Goal: Task Accomplishment & Management: Use online tool/utility

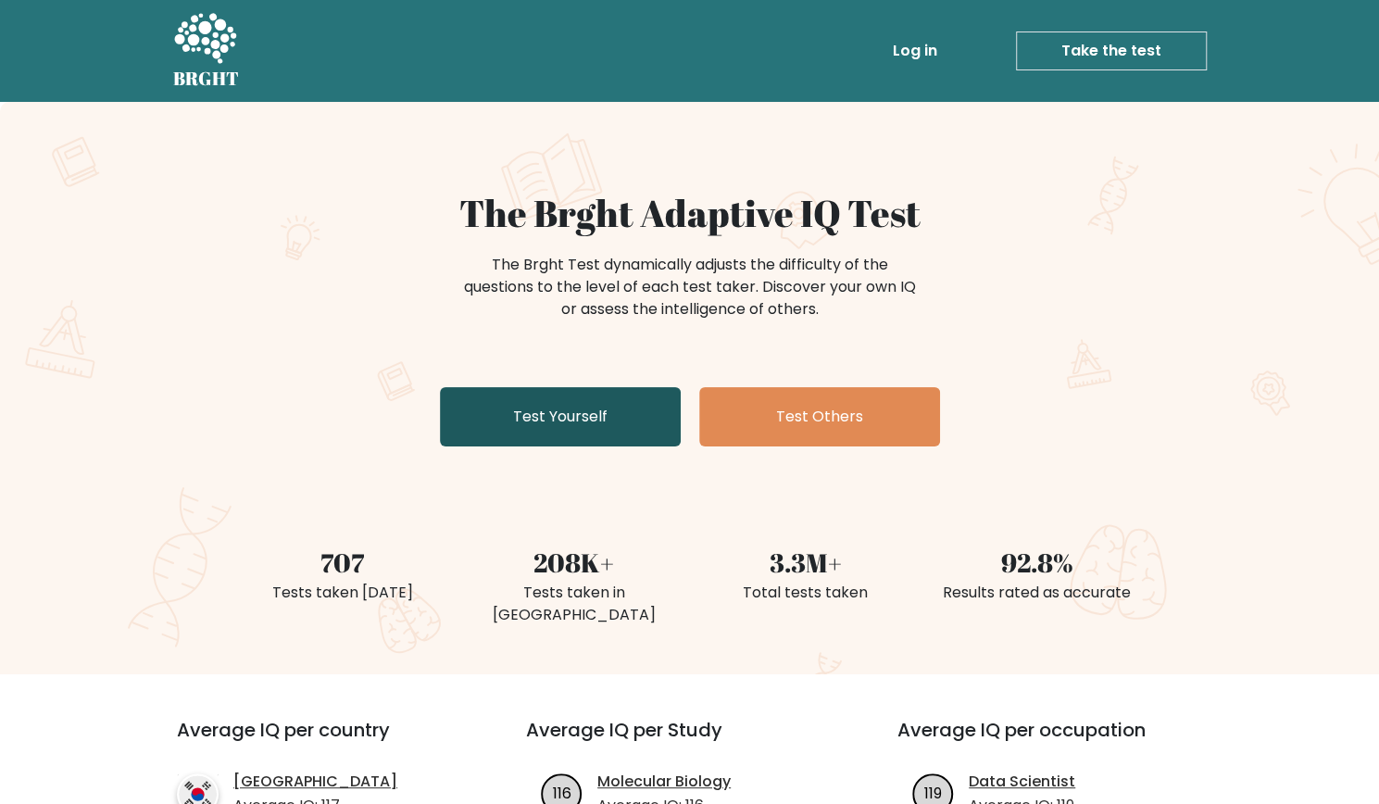
click at [633, 422] on link "Test Yourself" at bounding box center [560, 416] width 241 height 59
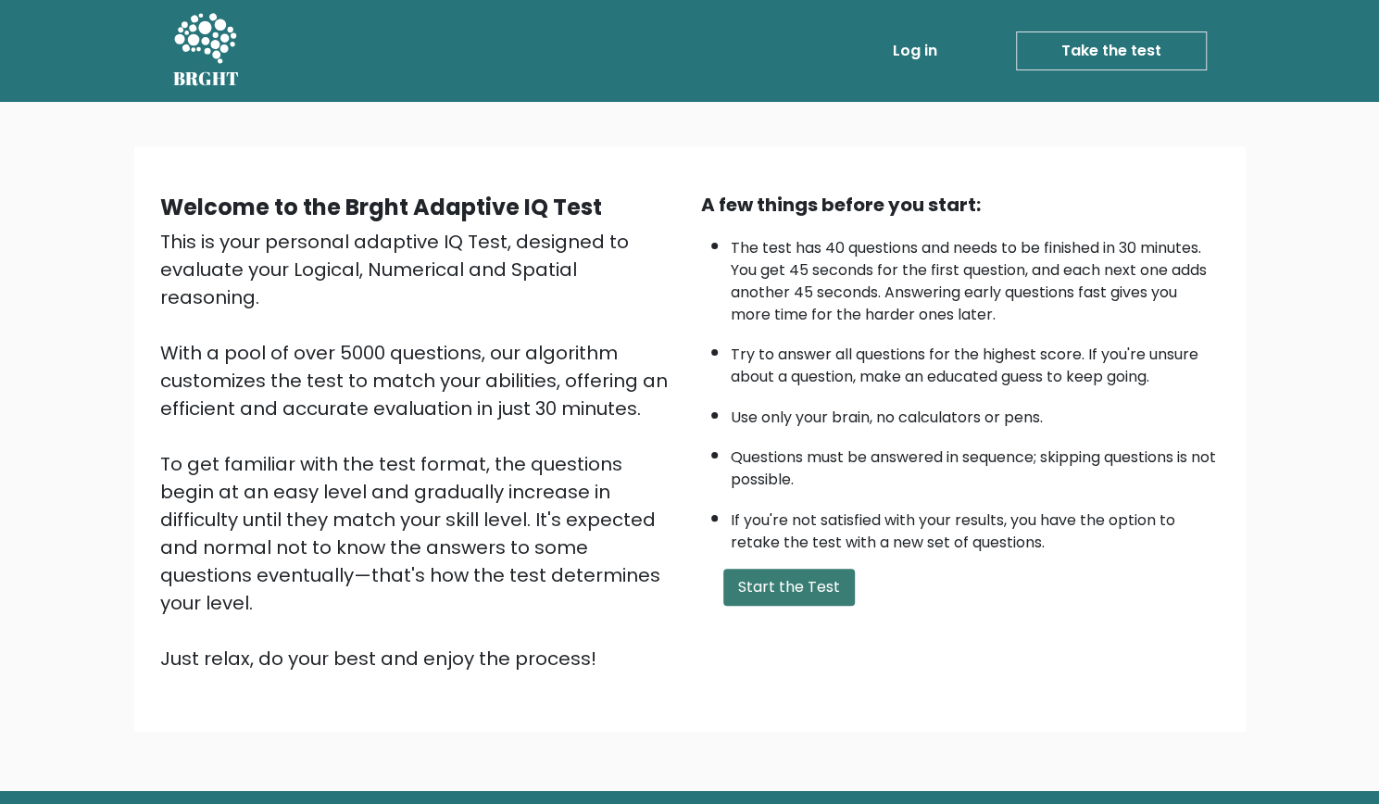
click at [817, 581] on button "Start the Test" at bounding box center [789, 587] width 132 height 37
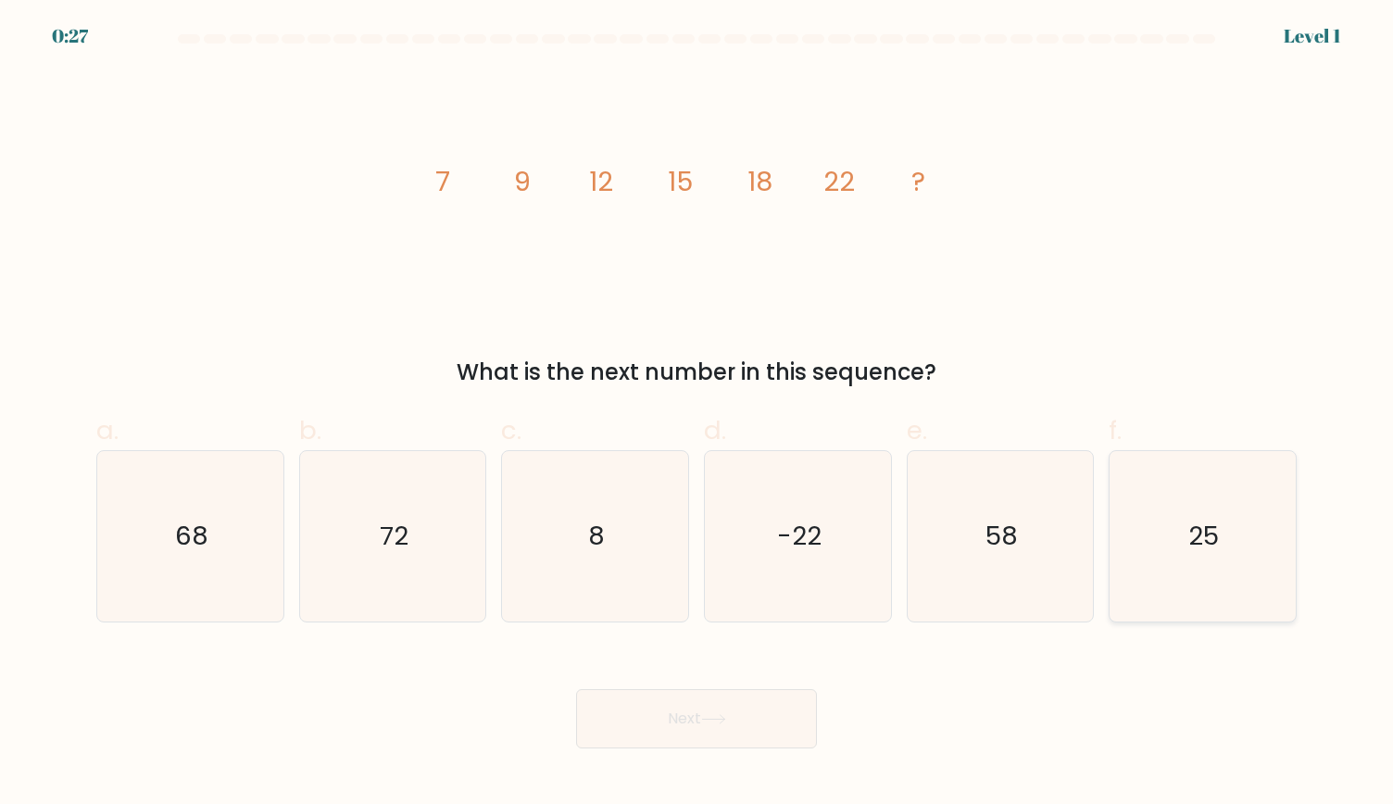
click at [1215, 546] on text "25" at bounding box center [1204, 536] width 31 height 36
click at [697, 414] on input "f. 25" at bounding box center [696, 408] width 1 height 12
radio input "true"
click at [702, 725] on button "Next" at bounding box center [696, 718] width 241 height 59
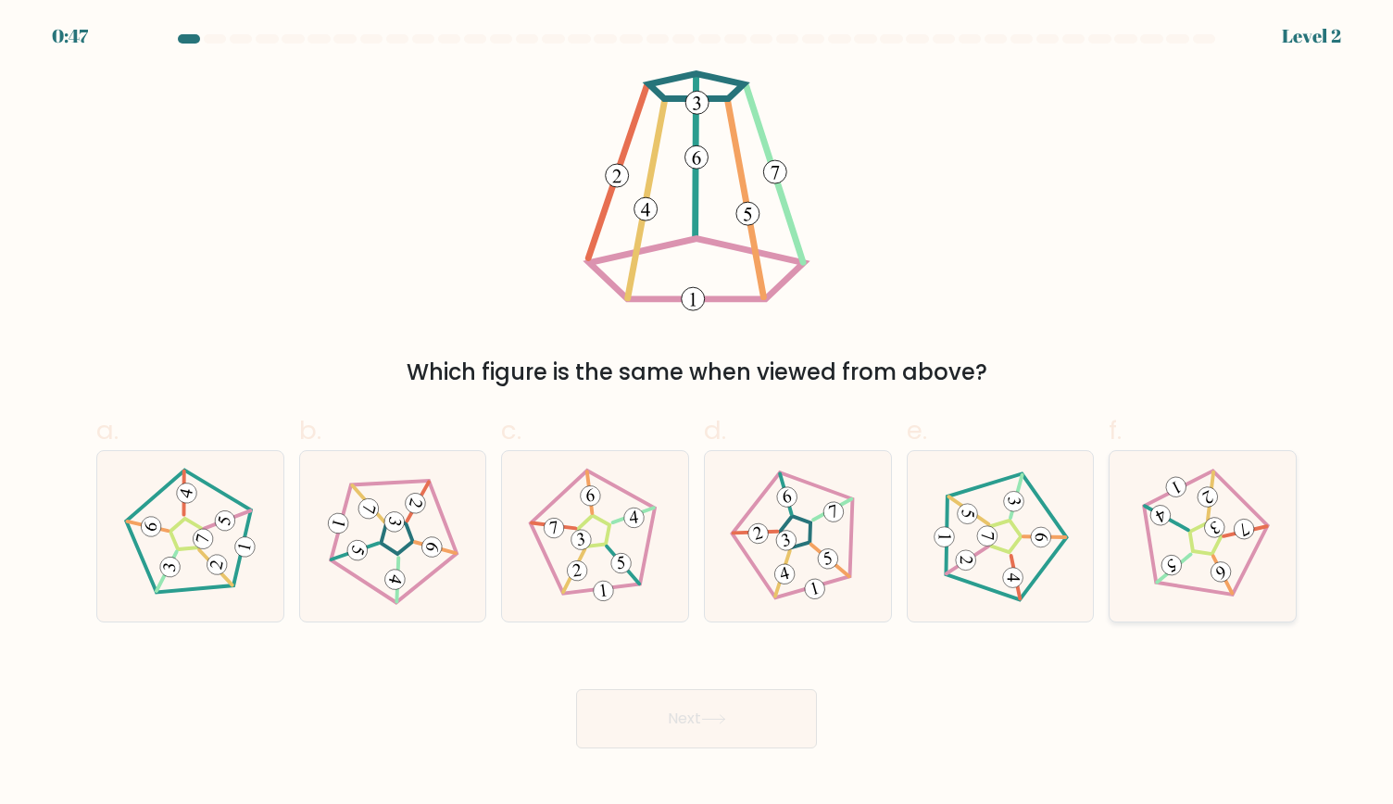
click at [1148, 496] on icon at bounding box center [1202, 536] width 137 height 137
click at [697, 414] on input "f." at bounding box center [696, 408] width 1 height 12
radio input "true"
click at [676, 723] on button "Next" at bounding box center [696, 718] width 241 height 59
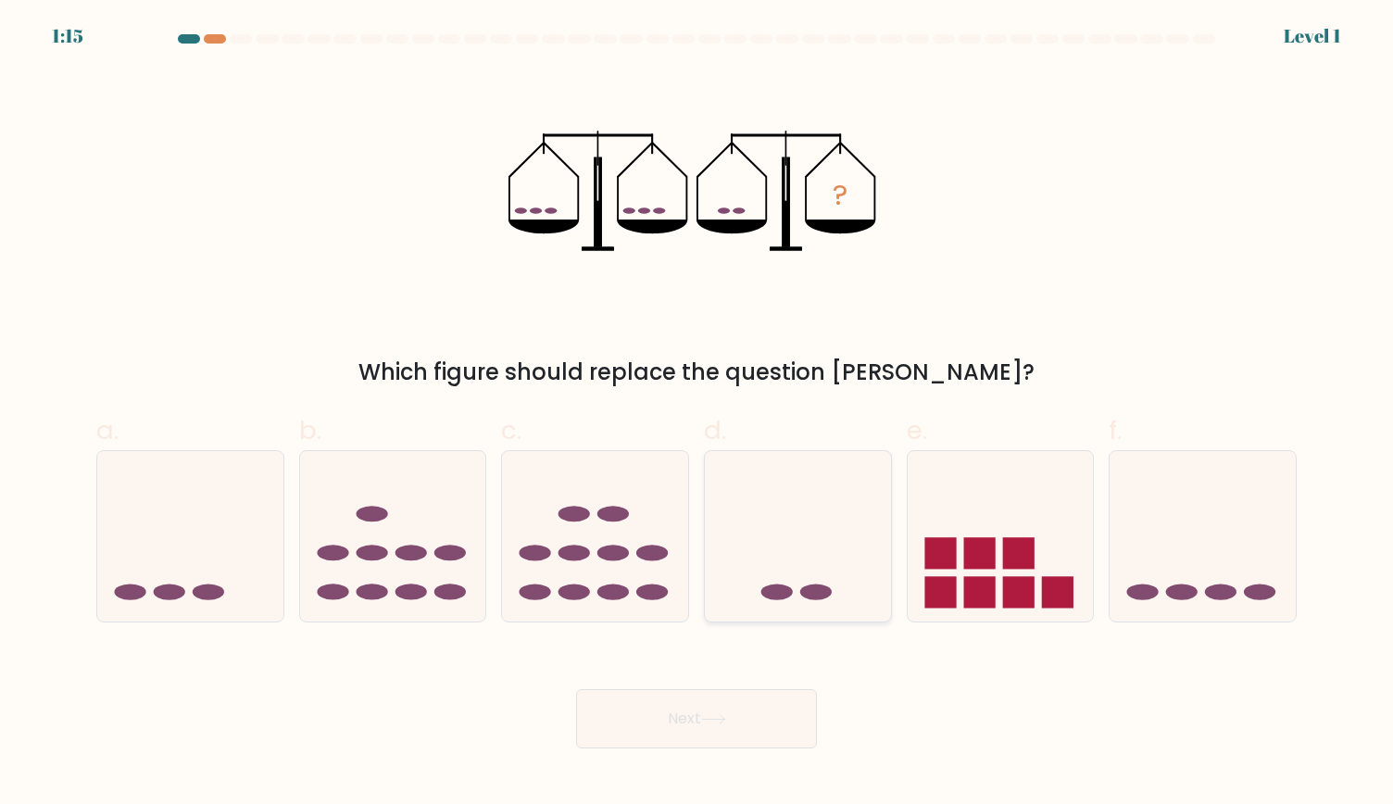
click at [746, 571] on icon at bounding box center [798, 536] width 186 height 154
click at [697, 414] on input "d." at bounding box center [696, 408] width 1 height 12
radio input "true"
click at [704, 744] on button "Next" at bounding box center [696, 718] width 241 height 59
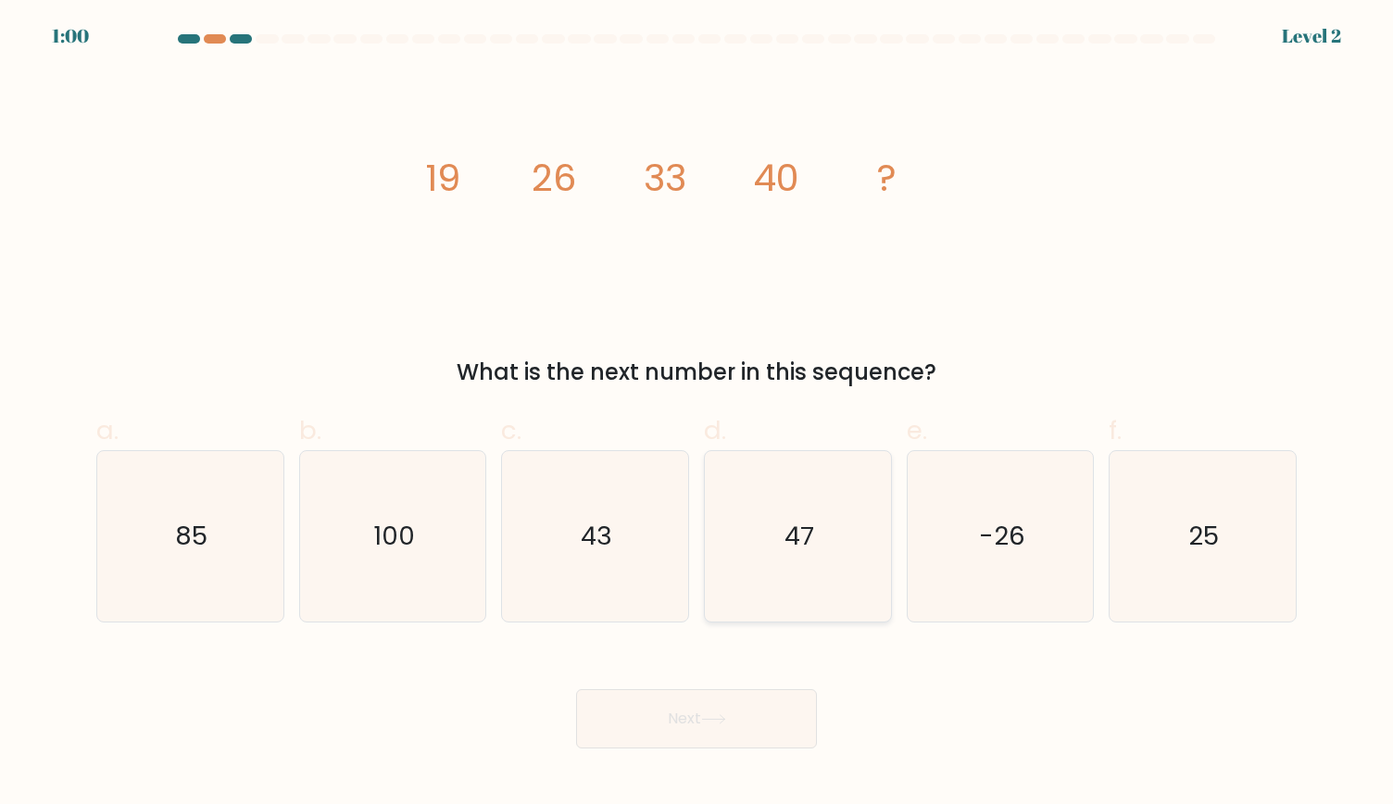
click at [772, 533] on icon "47" at bounding box center [797, 536] width 170 height 170
click at [697, 414] on input "d. 47" at bounding box center [696, 408] width 1 height 12
radio input "true"
click at [705, 725] on button "Next" at bounding box center [696, 718] width 241 height 59
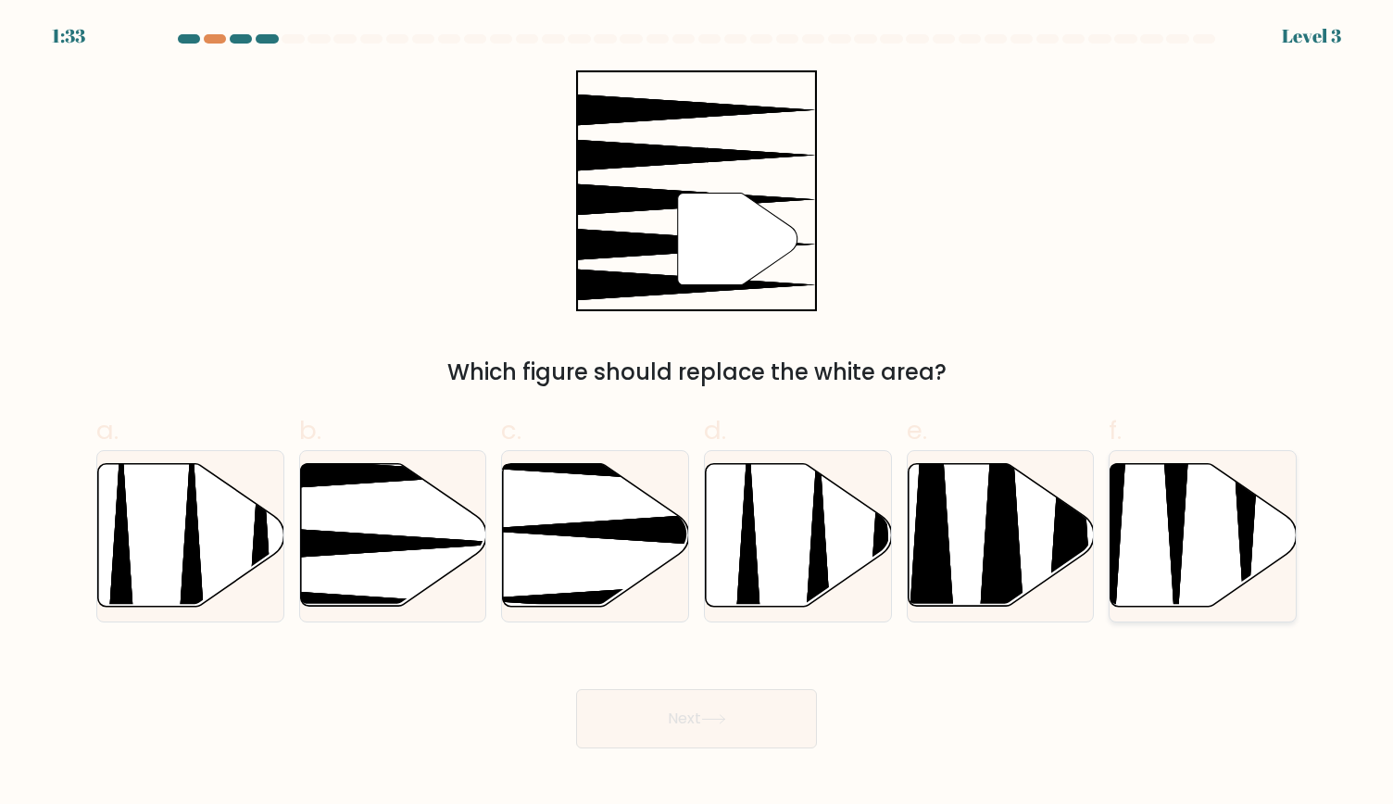
click at [1211, 520] on icon at bounding box center [1203, 535] width 186 height 143
click at [697, 414] on input "f." at bounding box center [696, 408] width 1 height 12
radio input "true"
click at [608, 701] on button "Next" at bounding box center [696, 718] width 241 height 59
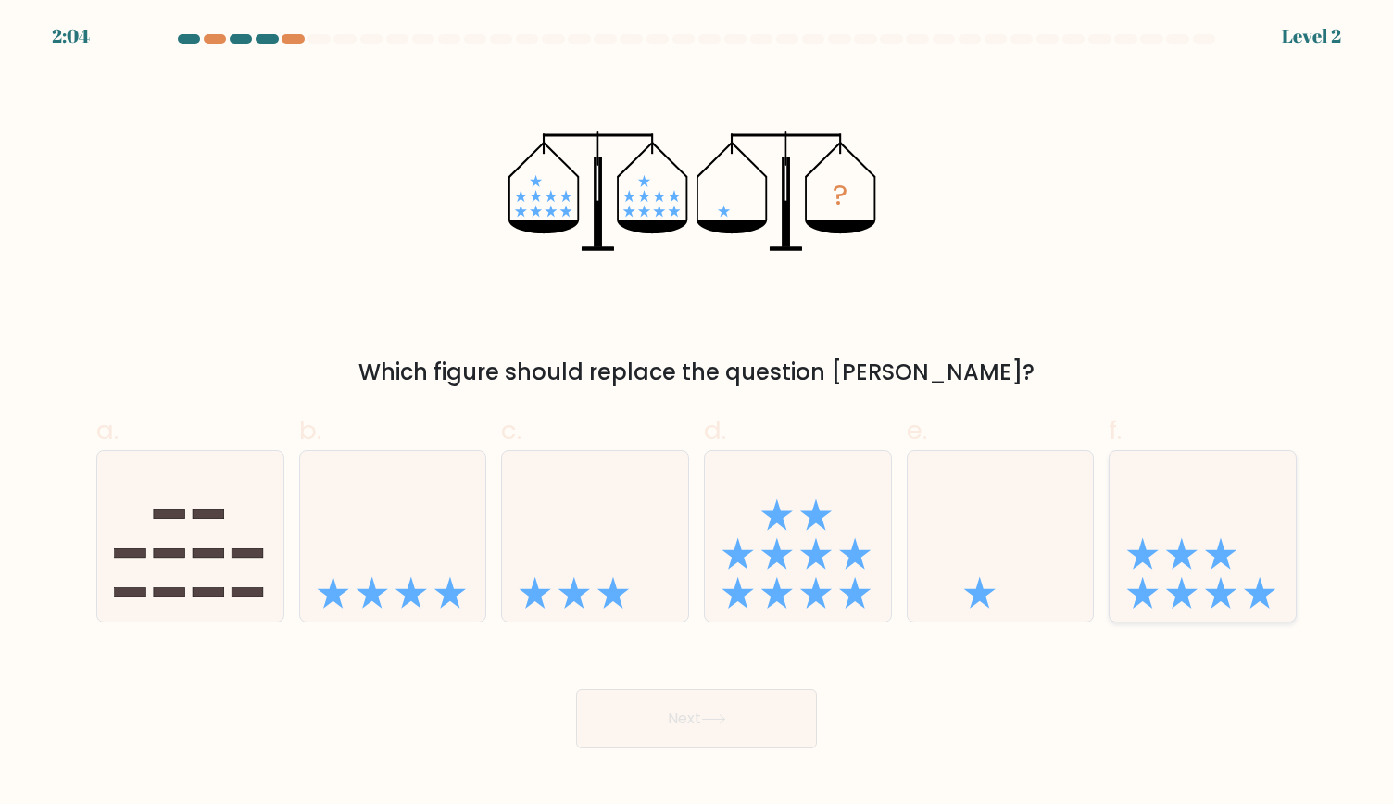
click at [1140, 567] on icon at bounding box center [1202, 536] width 186 height 154
click at [697, 414] on input "f." at bounding box center [696, 408] width 1 height 12
radio input "true"
click at [680, 718] on button "Next" at bounding box center [696, 718] width 241 height 59
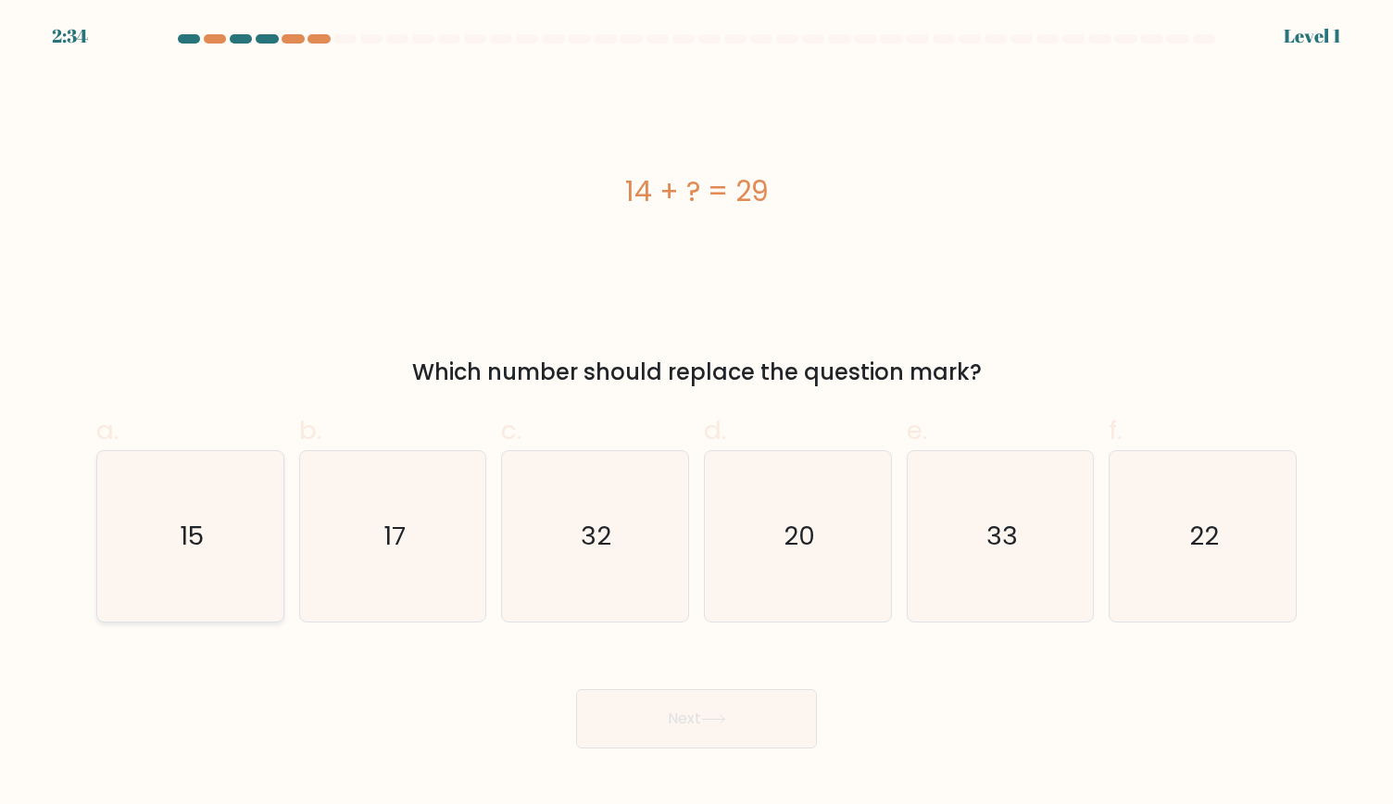
click at [224, 551] on icon "15" at bounding box center [190, 536] width 170 height 170
click at [696, 414] on input "a. 15" at bounding box center [696, 408] width 1 height 12
radio input "true"
click at [773, 696] on button "Next" at bounding box center [696, 718] width 241 height 59
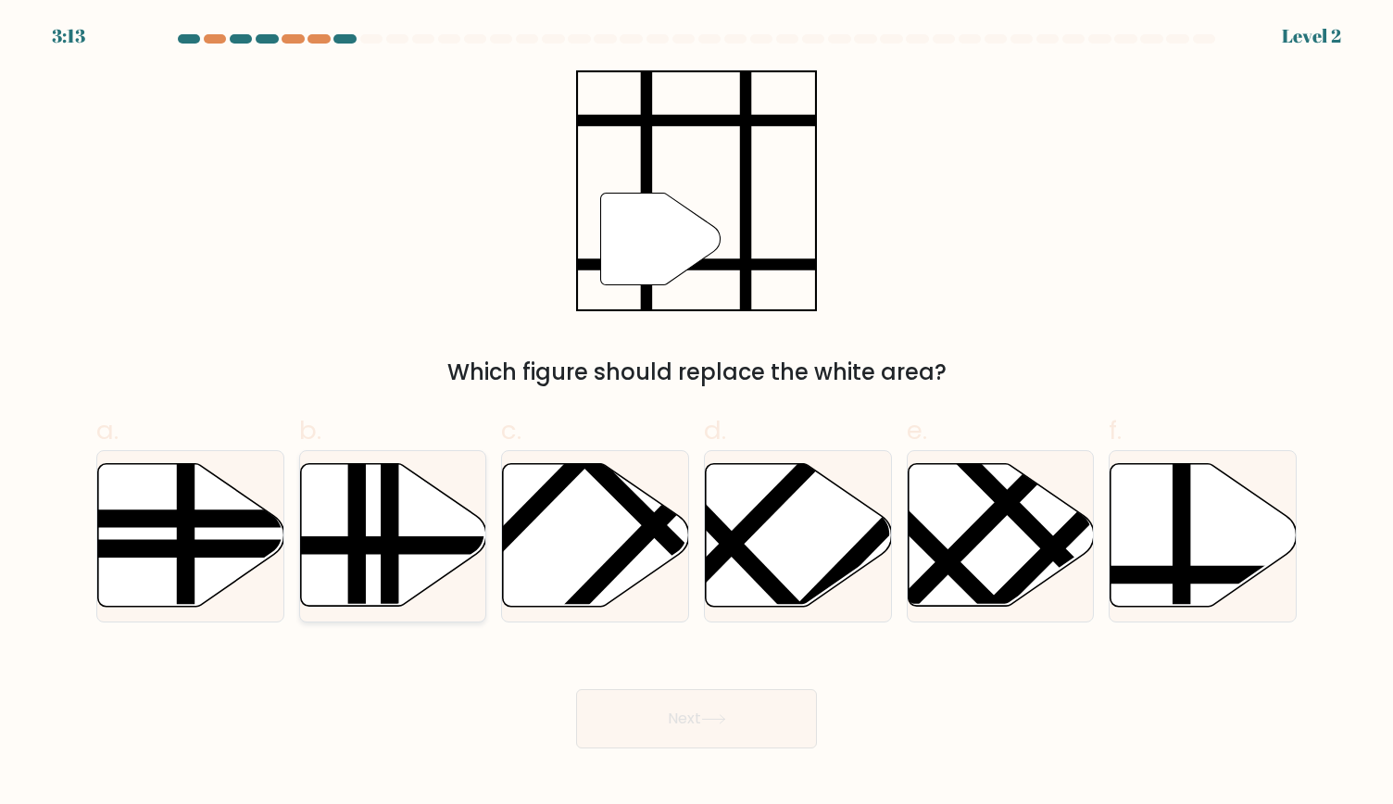
click at [411, 545] on line at bounding box center [449, 545] width 375 height 0
click at [696, 414] on input "b." at bounding box center [696, 408] width 1 height 12
radio input "true"
click at [743, 750] on body "3:12 Level 2" at bounding box center [696, 402] width 1393 height 804
click at [751, 720] on button "Next" at bounding box center [696, 718] width 241 height 59
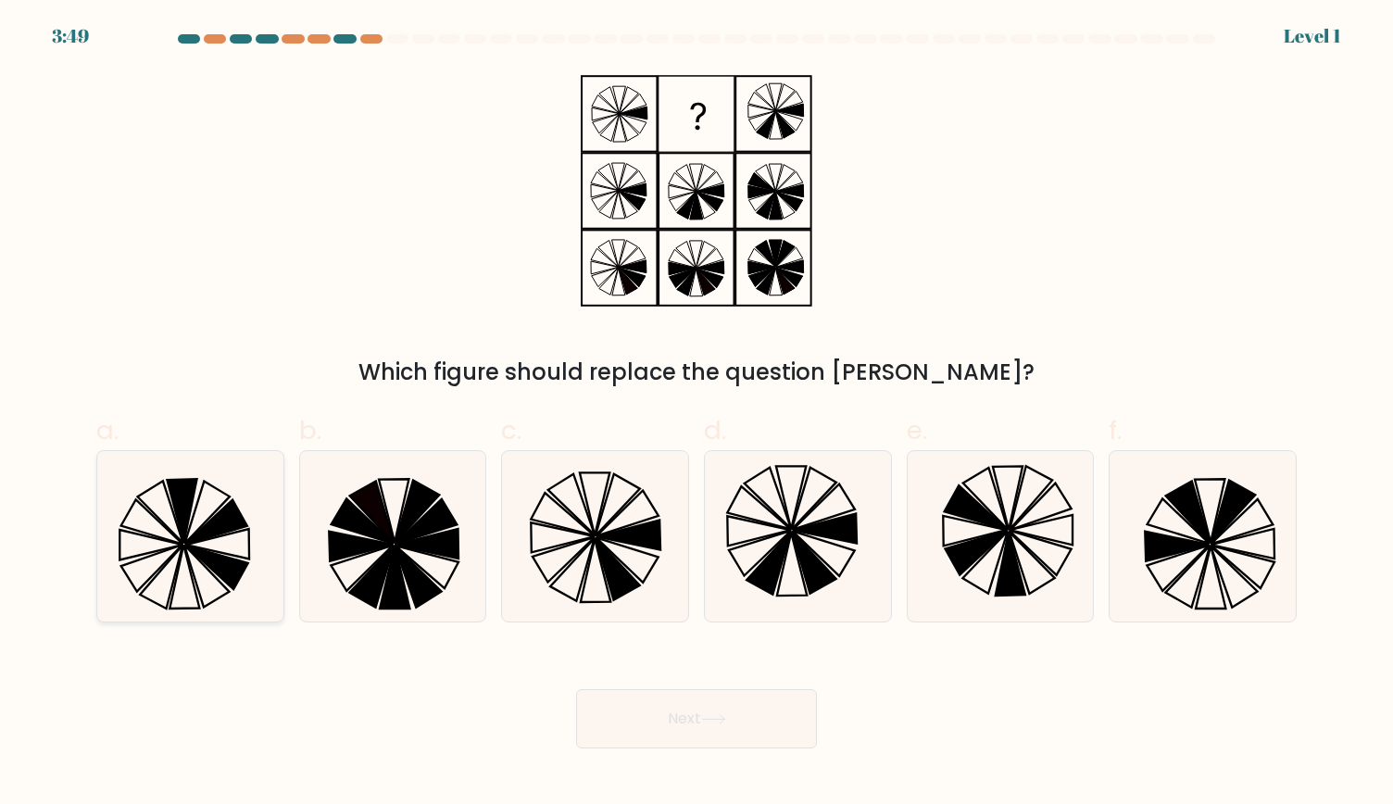
click at [193, 517] on icon at bounding box center [207, 512] width 45 height 62
click at [696, 414] on input "a." at bounding box center [696, 408] width 1 height 12
radio input "true"
click at [771, 736] on button "Next" at bounding box center [696, 718] width 241 height 59
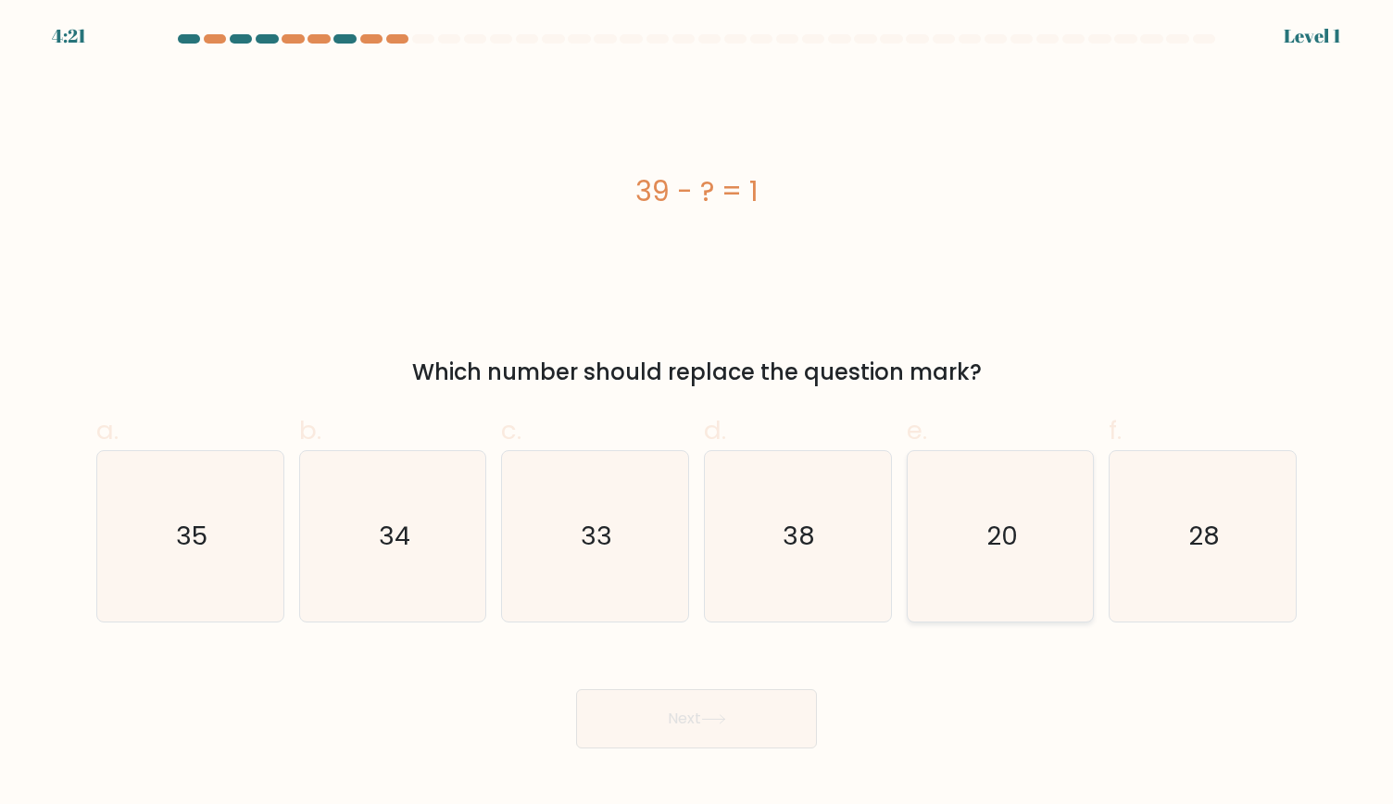
click at [993, 571] on icon "20" at bounding box center [1000, 536] width 170 height 170
click at [697, 414] on input "e. 20" at bounding box center [696, 408] width 1 height 12
radio input "true"
click at [671, 714] on button "Next" at bounding box center [696, 718] width 241 height 59
